Goal: Communication & Community: Answer question/provide support

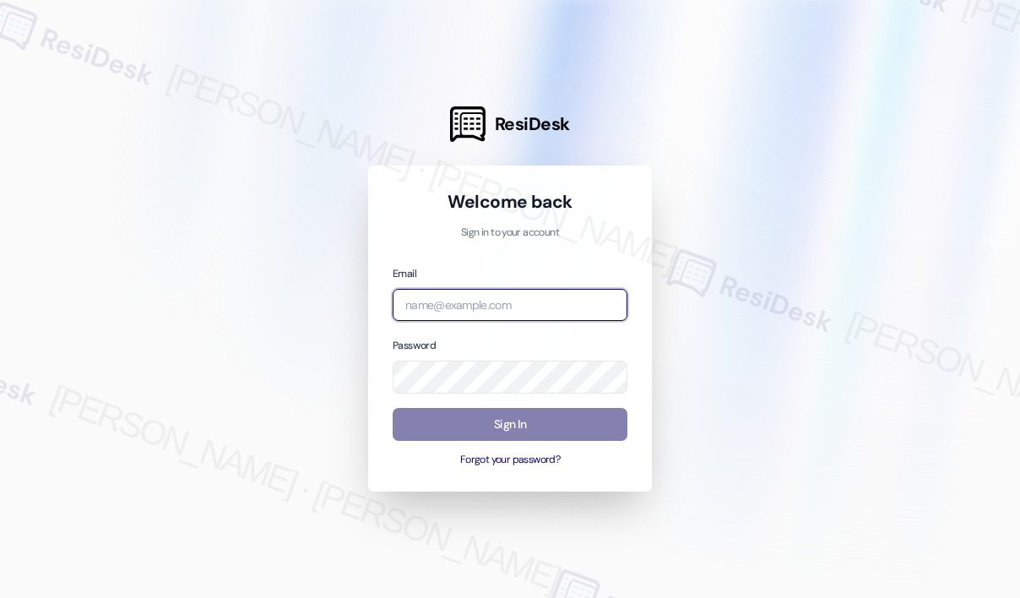
click at [515, 301] on input "email" at bounding box center [509, 305] width 235 height 33
type input "automated-surveys-campus_living_centres-[PERSON_NAME].roles@campus_living_[DOMA…"
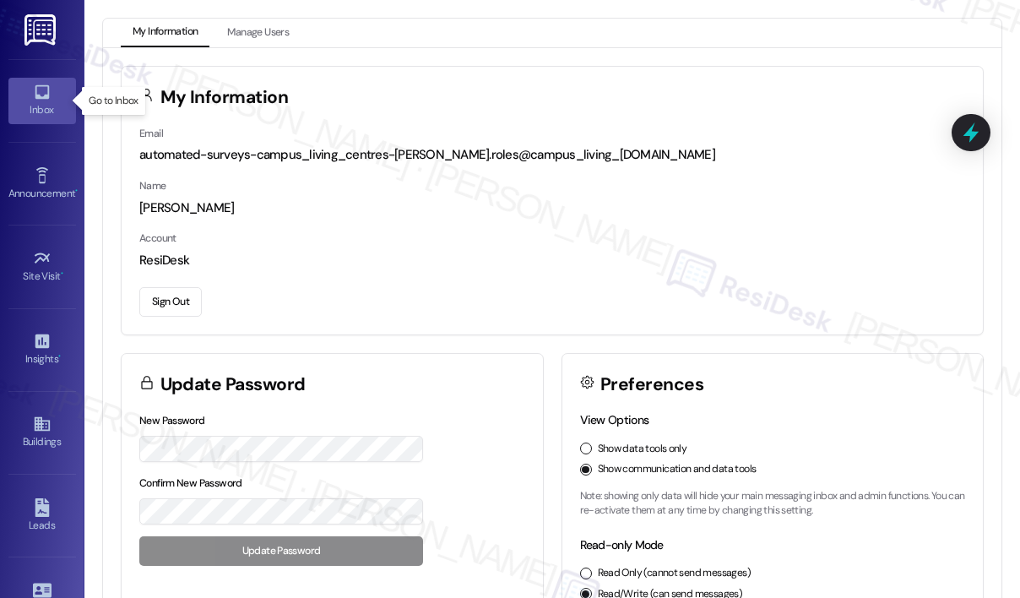
click at [26, 110] on div "Inbox" at bounding box center [42, 109] width 84 height 17
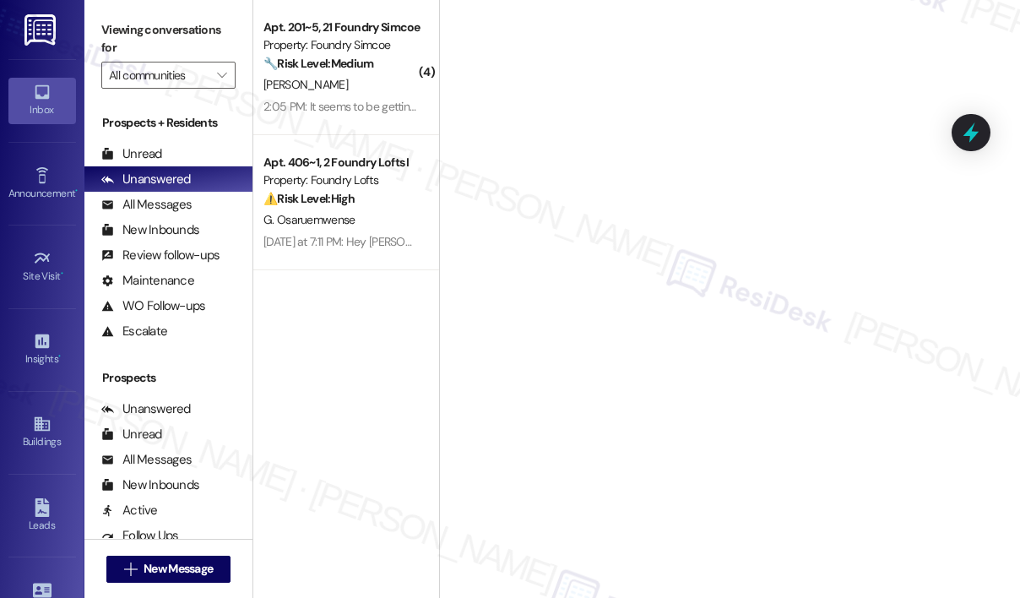
click at [385, 89] on div "[PERSON_NAME]" at bounding box center [342, 84] width 160 height 21
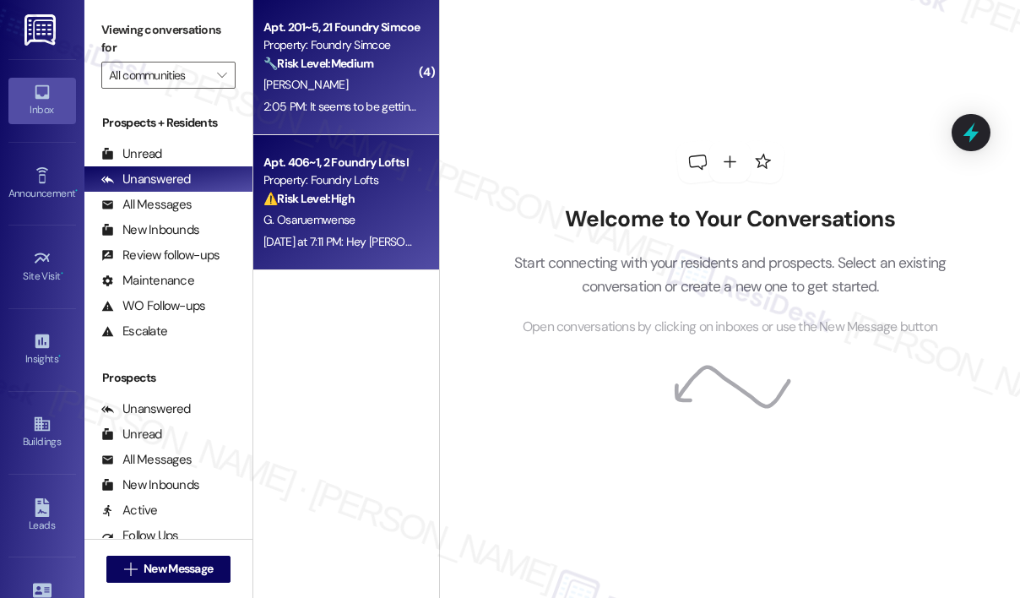
click at [378, 212] on div "G. Osaruemwense" at bounding box center [342, 219] width 160 height 21
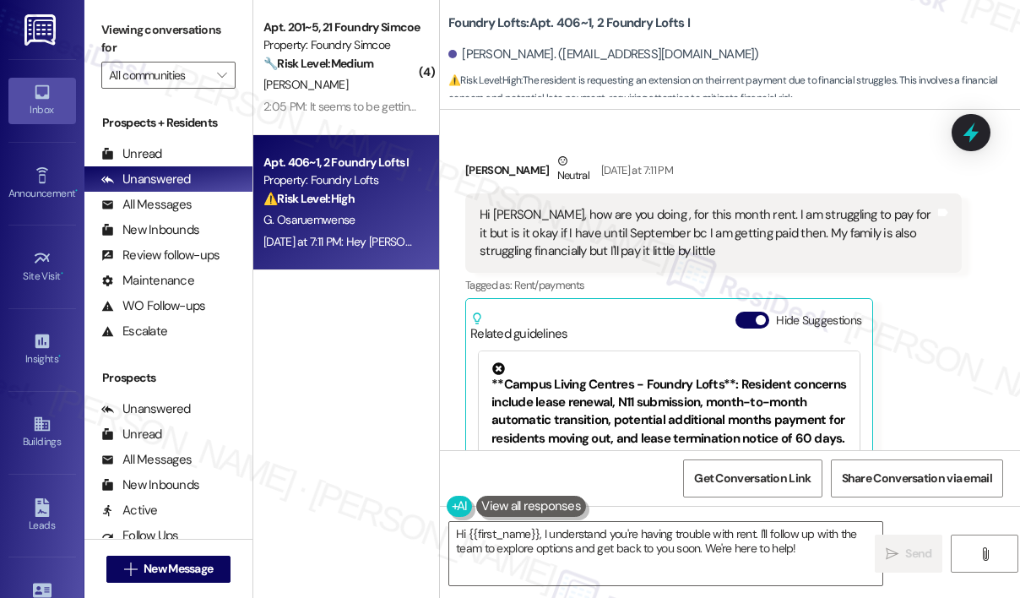
scroll to position [2767, 0]
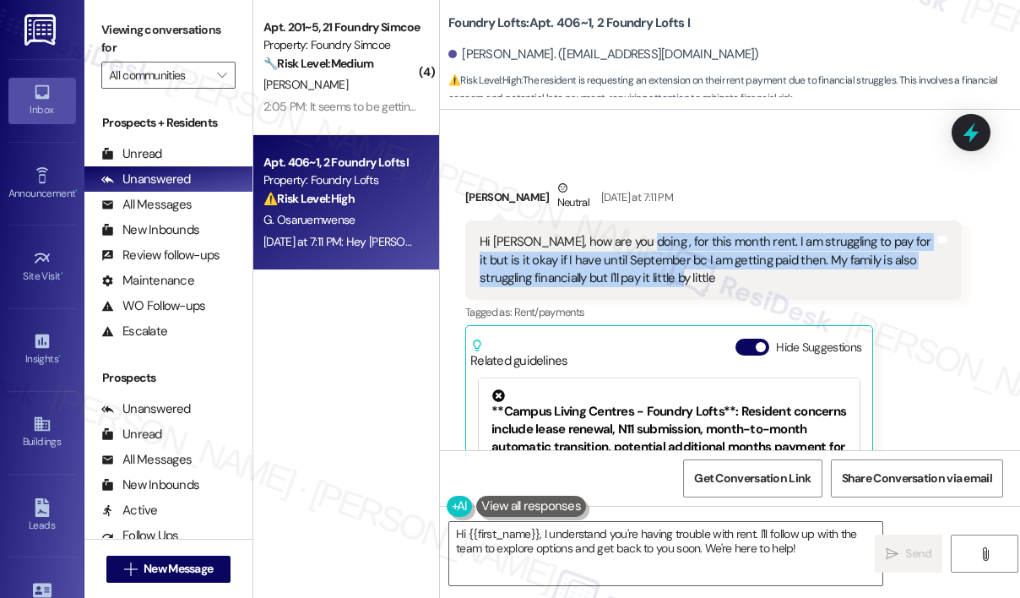
drag, startPoint x: 679, startPoint y: 278, endPoint x: 628, endPoint y: 241, distance: 62.3
click at [628, 241] on div "Hi [PERSON_NAME], how are you doing , for this month rent. I am struggling to p…" at bounding box center [706, 260] width 455 height 54
copy div "for this month rent. I am struggling to pay for it but is it okay if I have unt…"
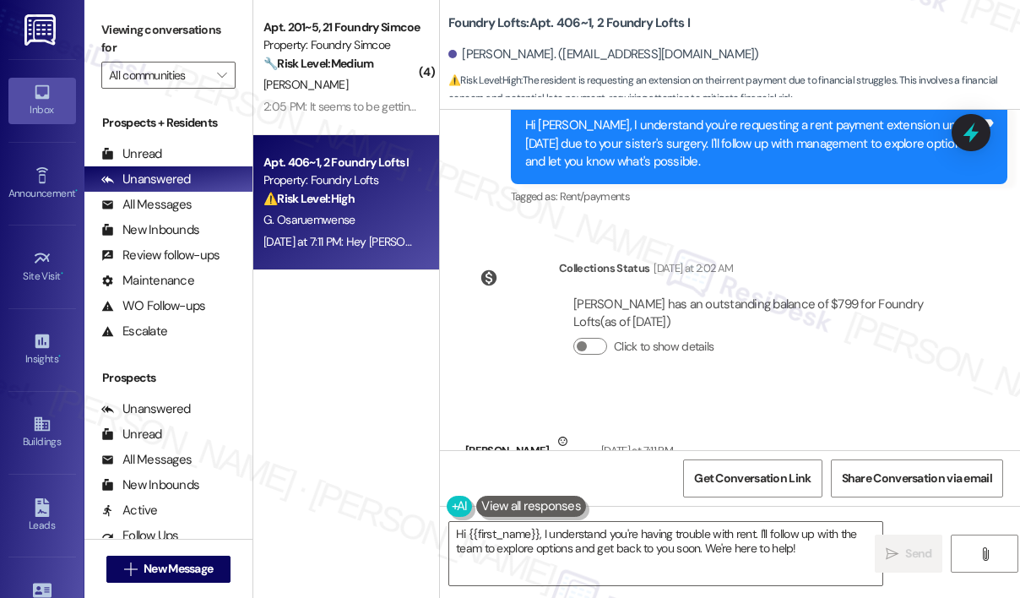
scroll to position [2430, 0]
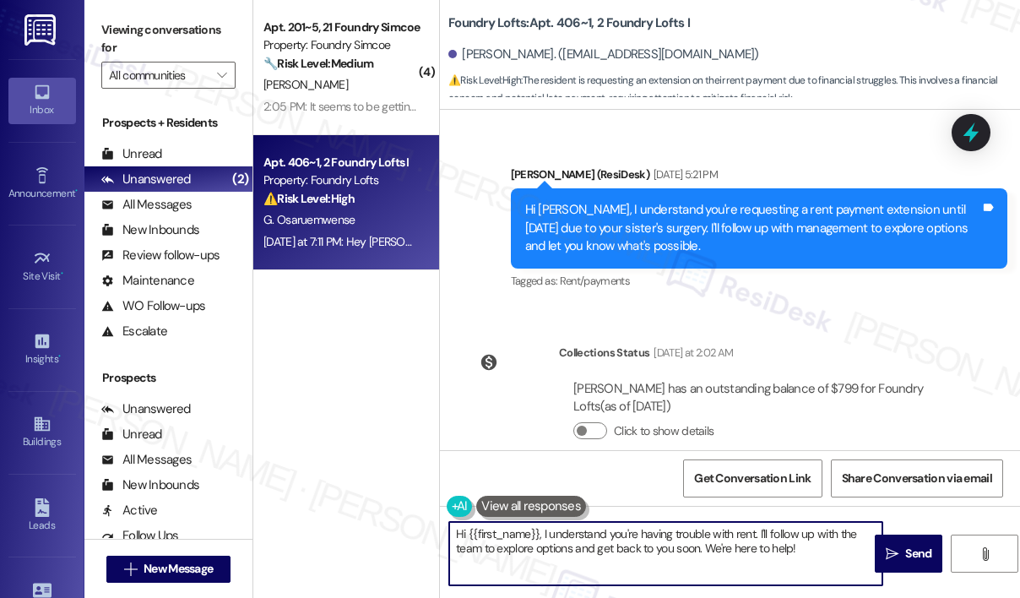
click at [682, 549] on textarea "Hi {{first_name}}, I understand you're having trouble with rent. I'll follow up…" at bounding box center [665, 553] width 433 height 63
drag, startPoint x: 541, startPoint y: 533, endPoint x: 820, endPoint y: 544, distance: 278.7
click at [820, 544] on textarea "Hi {{first_name}}, I understand you're having trouble with rent. I'll follow up…" at bounding box center [665, 553] width 433 height 63
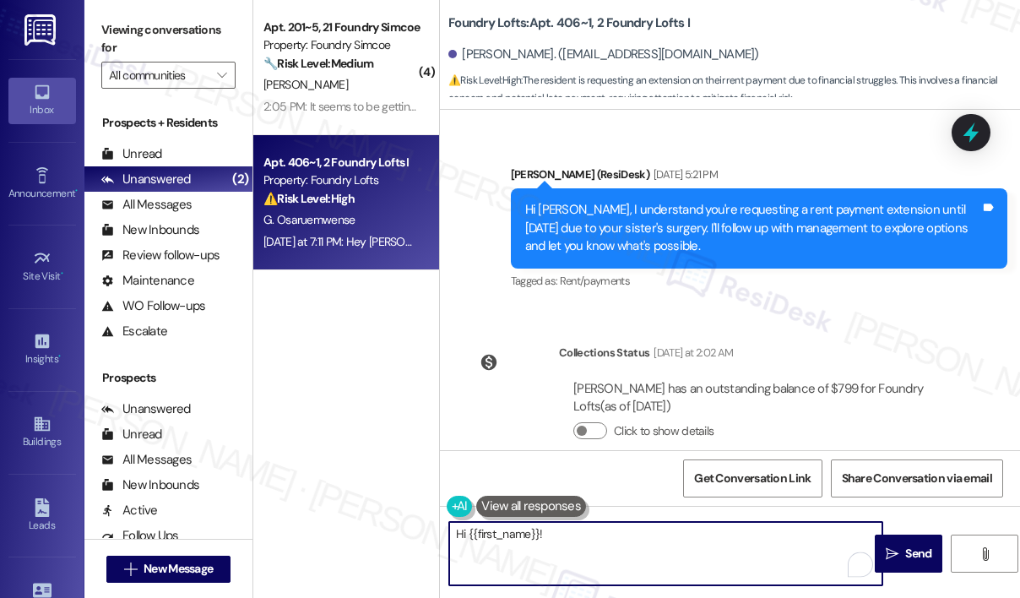
paste textarea "Thank you for reaching out and sharing your situation. Can you let us know the …"
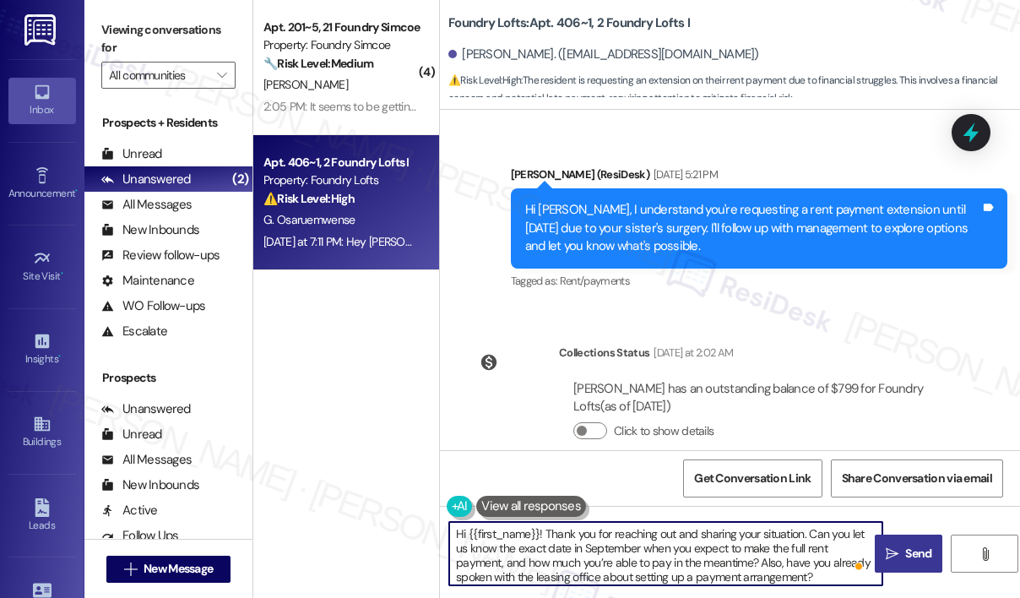
type textarea "Hi {{first_name}}! Thank you for reaching out and sharing your situation. Can y…"
click at [898, 550] on span " Send" at bounding box center [908, 553] width 53 height 18
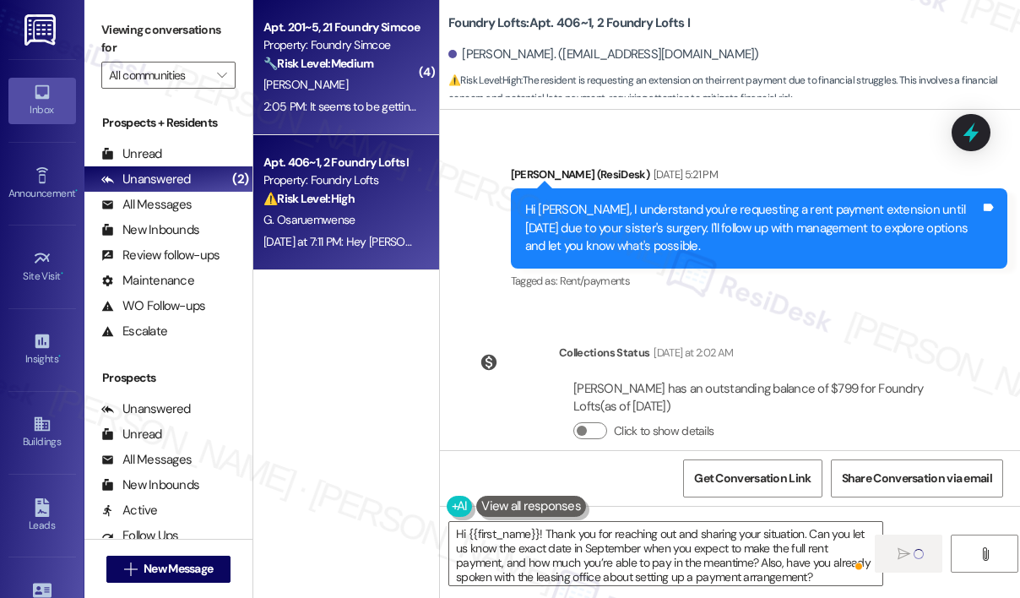
click at [348, 110] on div "2:05 PM: It seems to be getting louder aswell 2:05 PM: It seems to be getting l…" at bounding box center [372, 106] width 219 height 15
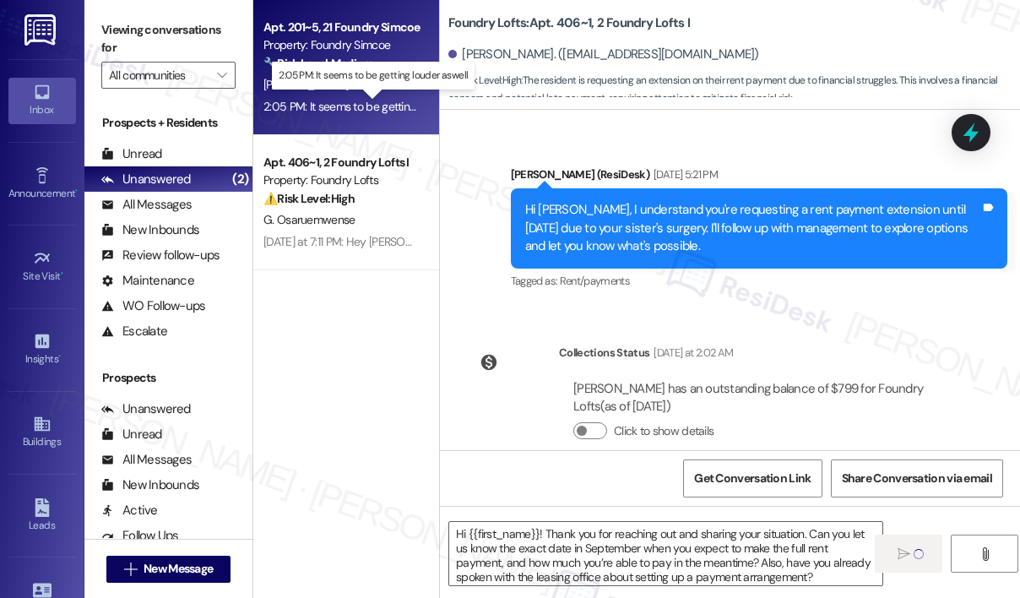
type textarea "Fetching suggested responses. Please feel free to read through the conversation…"
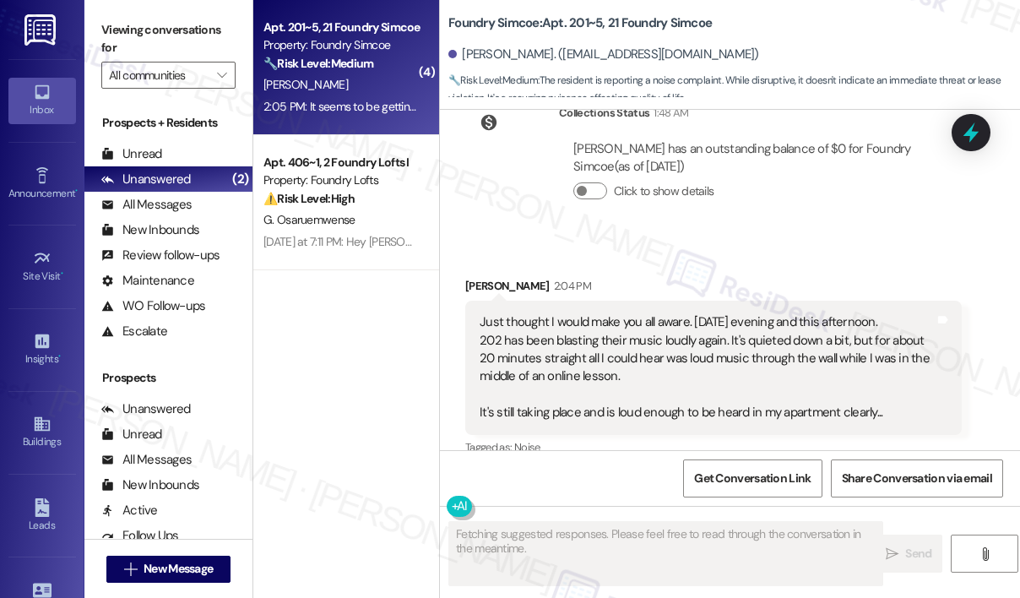
scroll to position [52020, 0]
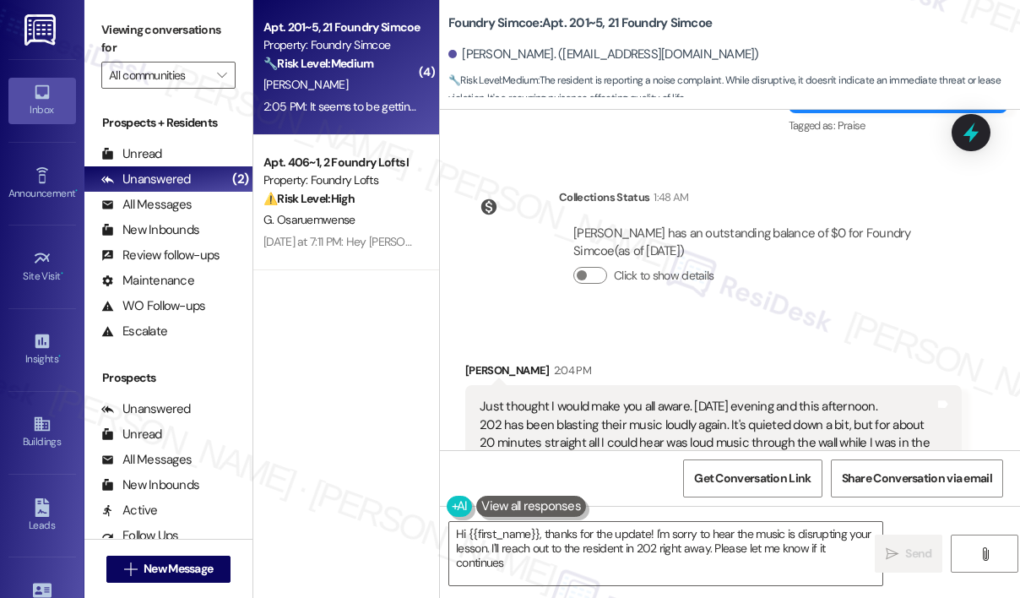
type textarea "Hi {{first_name}}, thanks for the update! I'm sorry to hear the music is disrup…"
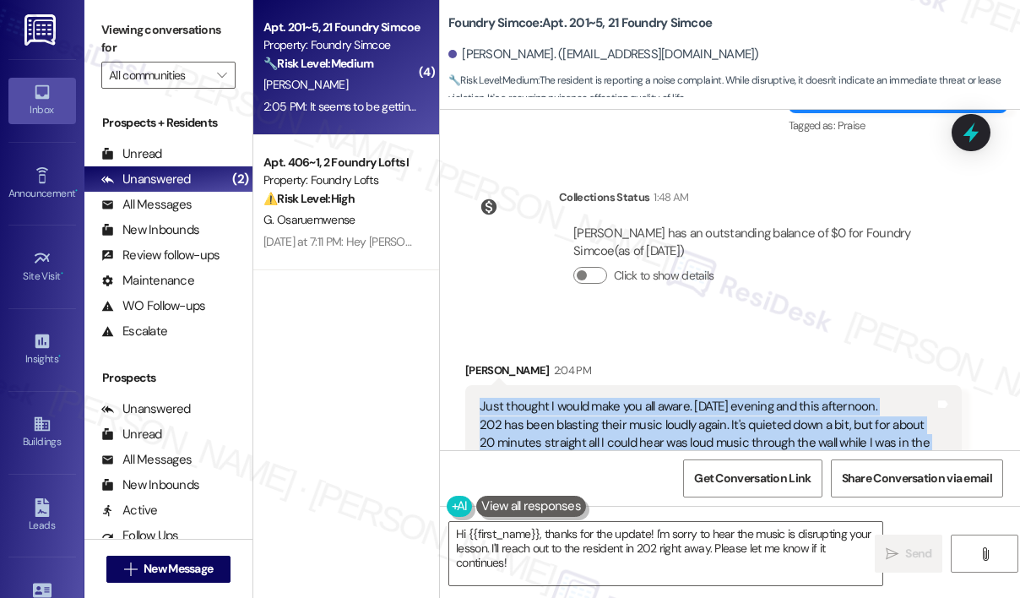
drag, startPoint x: 891, startPoint y: 352, endPoint x: 481, endPoint y: 268, distance: 418.8
click at [481, 398] on div "Just thought I would make you all aware. [DATE] evening and this afternoon. 202…" at bounding box center [706, 452] width 455 height 109
copy div "Just thought I would make you all aware. [DATE] evening and this afternoon. 202…"
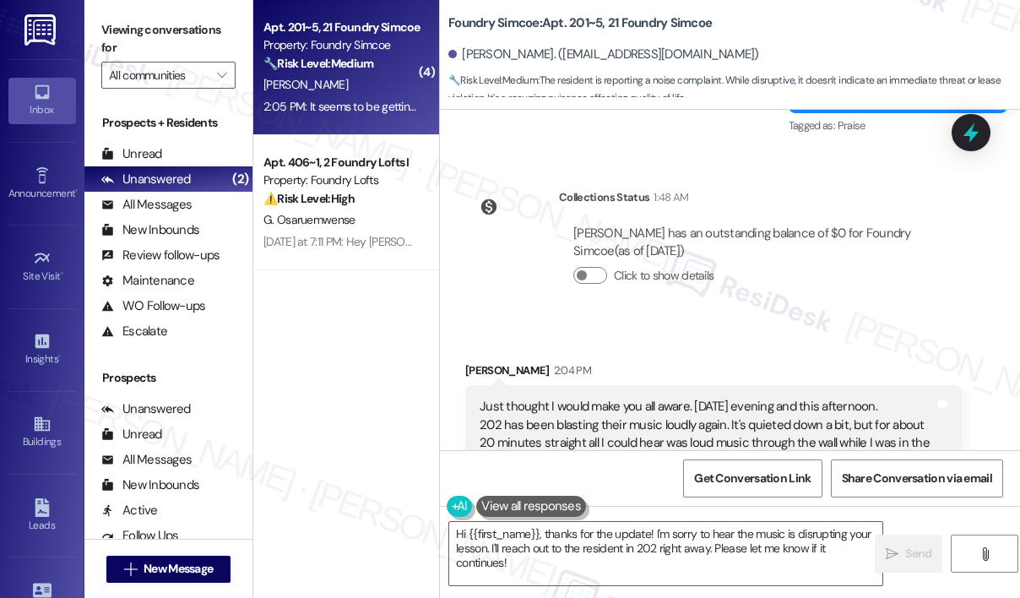
click at [722, 404] on div "Received via SMS [PERSON_NAME] 2:04 PM Just thought I would make you all aware.…" at bounding box center [713, 453] width 522 height 208
click at [972, 132] on icon at bounding box center [970, 133] width 20 height 26
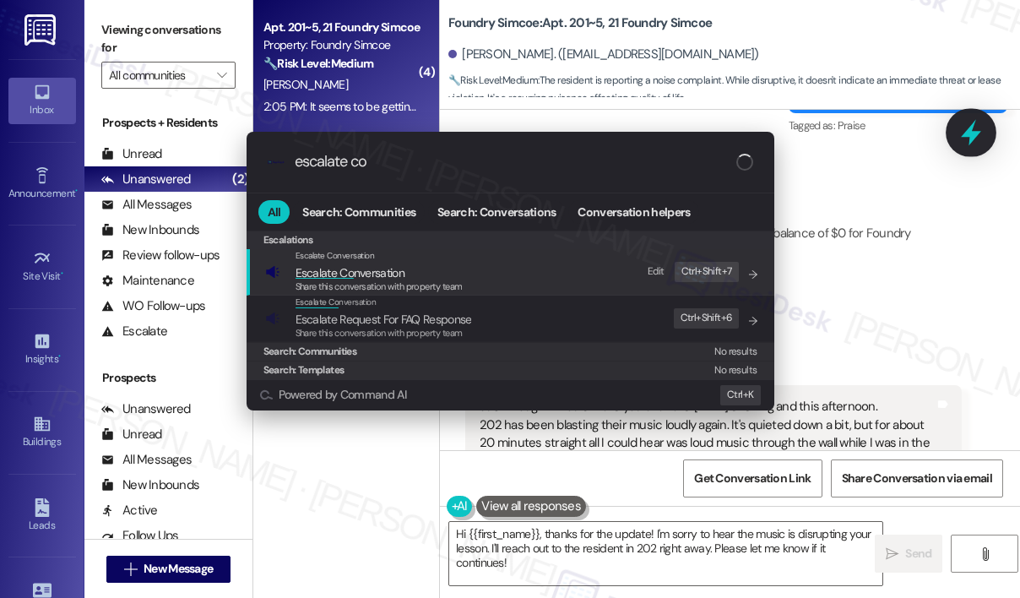
type input "escalate con"
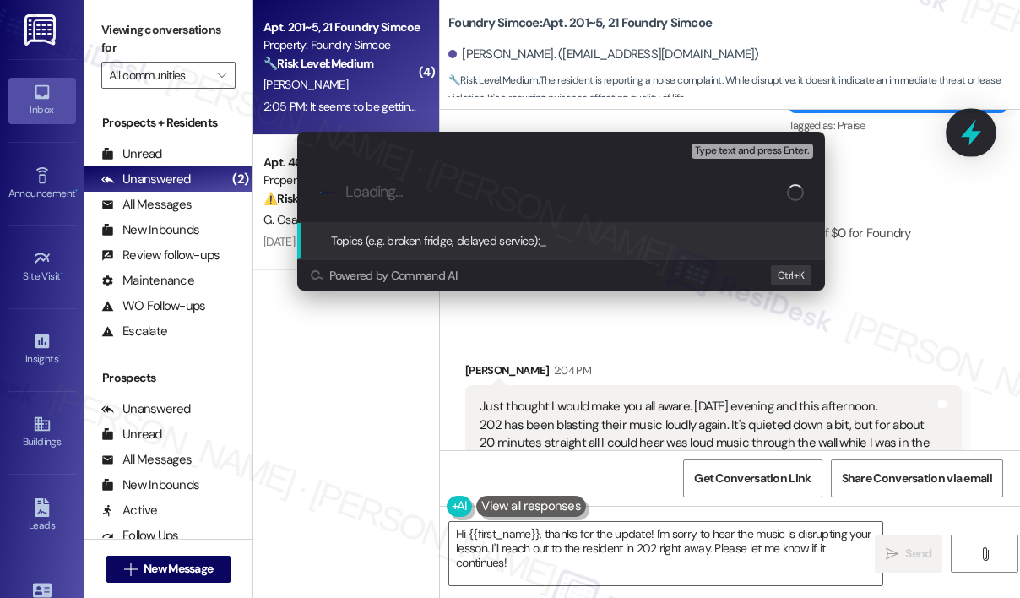
type input "Noise Complaint: Loud Music from Apt 202"
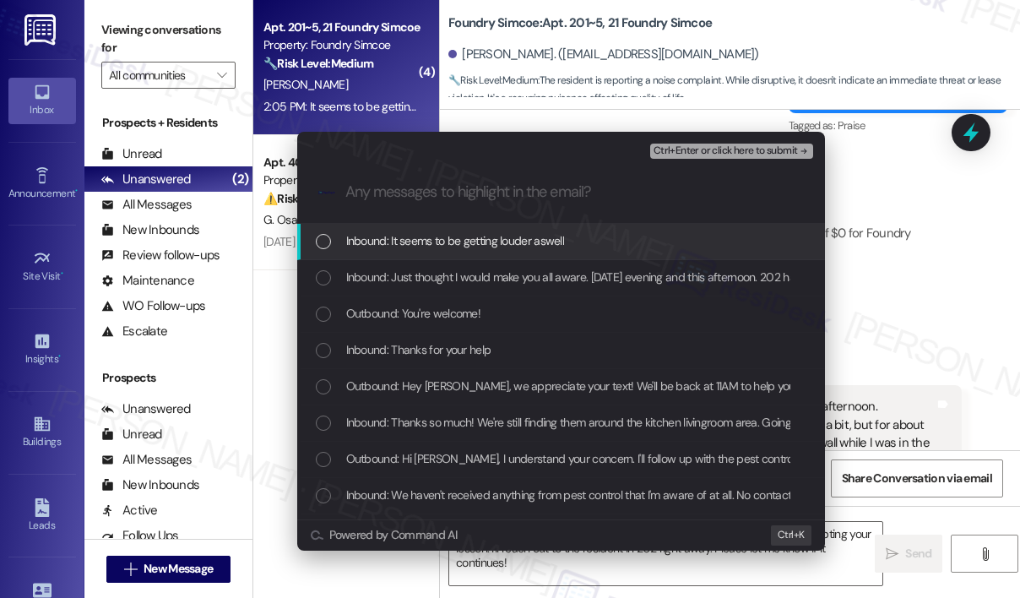
click at [497, 246] on span "Inbound: It seems to be getting louder aswell" at bounding box center [455, 240] width 219 height 19
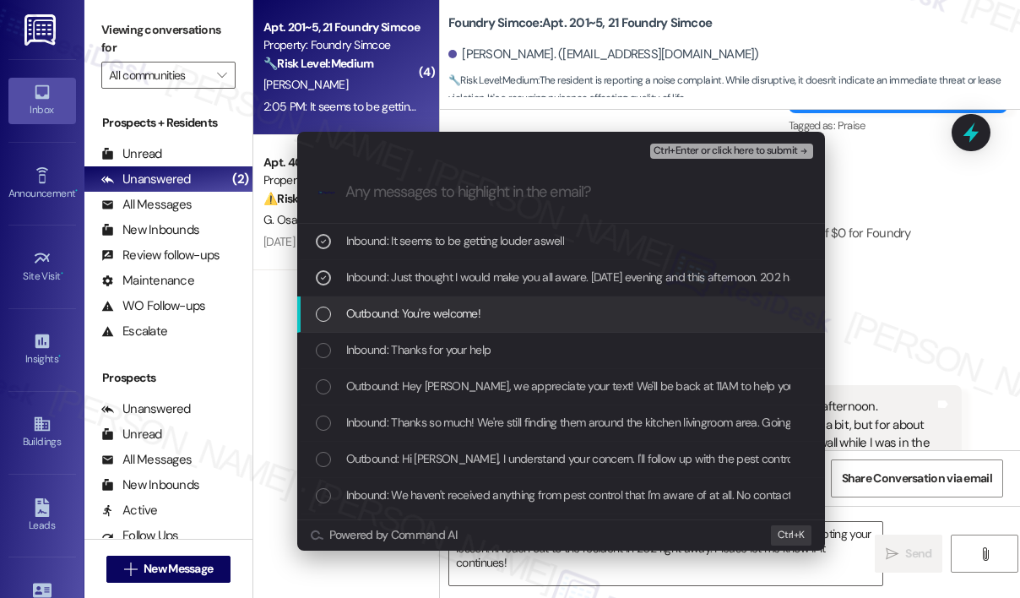
click at [511, 306] on div "Outbound: You're welcome!" at bounding box center [563, 313] width 494 height 19
click at [489, 307] on div "Outbound: You're welcome!" at bounding box center [563, 313] width 494 height 19
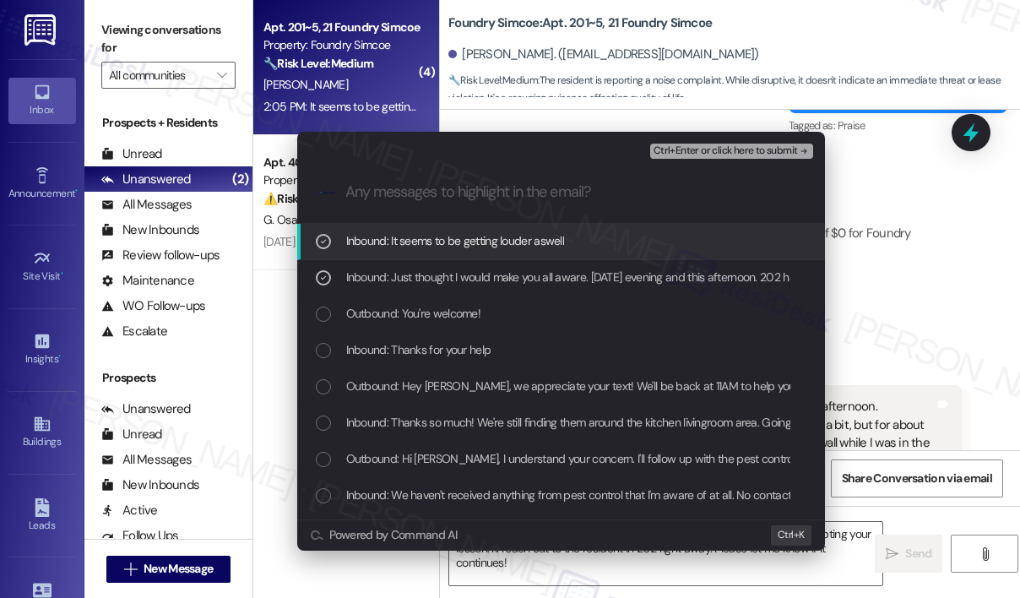
click at [692, 152] on span "Ctrl+Enter or click here to submit" at bounding box center [725, 151] width 144 height 12
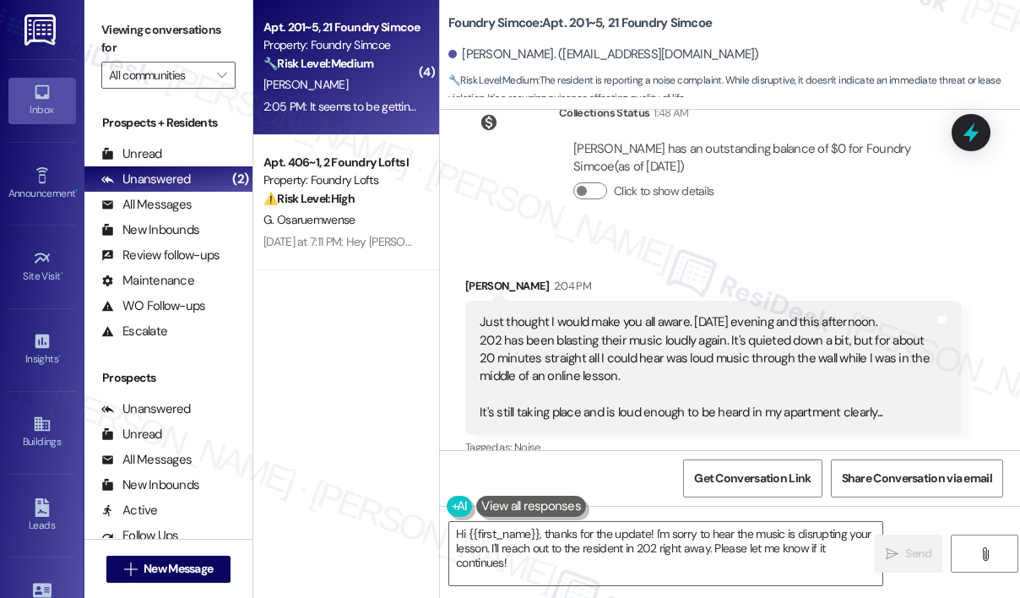
scroll to position [52105, 0]
click at [641, 562] on textarea "Hi {{first_name}}, thanks for the update! I'm sorry to hear the music is disrup…" at bounding box center [665, 553] width 433 height 63
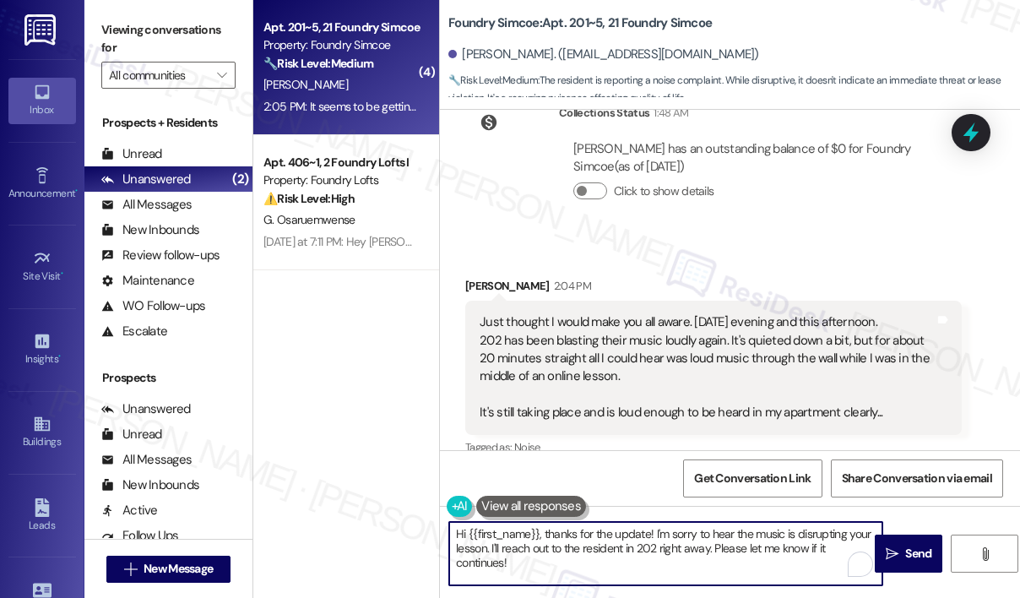
click at [641, 563] on textarea "Hi {{first_name}}, thanks for the update! I'm sorry to hear the music is disrup…" at bounding box center [665, 553] width 433 height 63
click at [679, 556] on textarea "Hi {{first_name}}, thanks for the update! I'm sorry to hear the music is disrup…" at bounding box center [665, 553] width 433 height 63
click at [706, 546] on textarea "Hi {{first_name}}, thanks for the update! I'm sorry to hear the music is disrup…" at bounding box center [665, 553] width 433 height 63
click at [656, 544] on textarea "Hi {{first_name}}, thanks for the update! I'm sorry to hear the music is disrup…" at bounding box center [665, 553] width 433 height 63
click at [759, 549] on textarea "Hi {{first_name}}, thanks for the update! I'm sorry to hear the music is disrup…" at bounding box center [665, 553] width 433 height 63
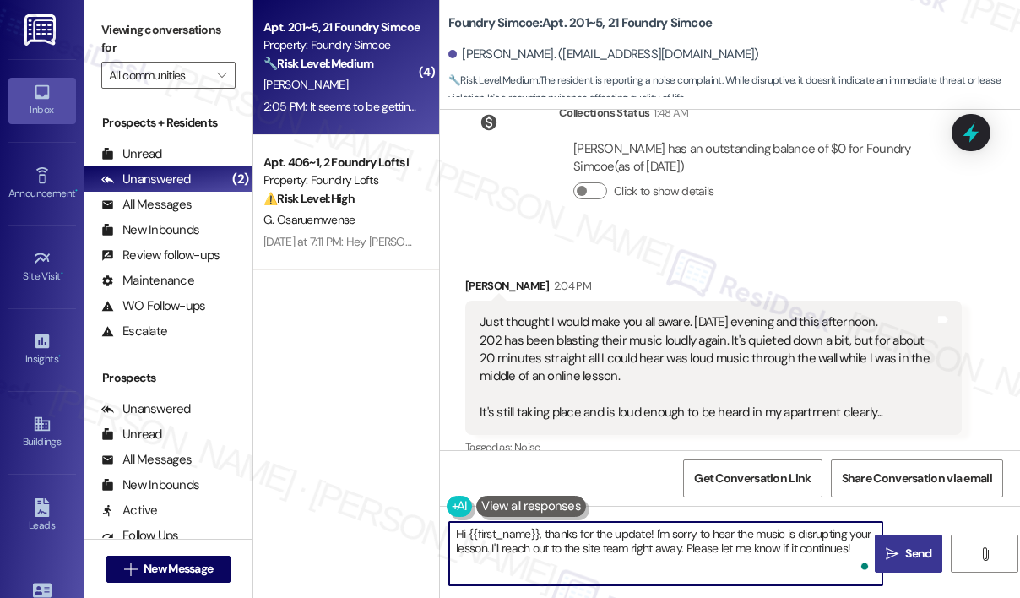
type textarea "Hi {{first_name}}, thanks for the update! I'm sorry to hear the music is disrup…"
click at [917, 552] on span "Send" at bounding box center [918, 553] width 26 height 18
